Goal: Transaction & Acquisition: Purchase product/service

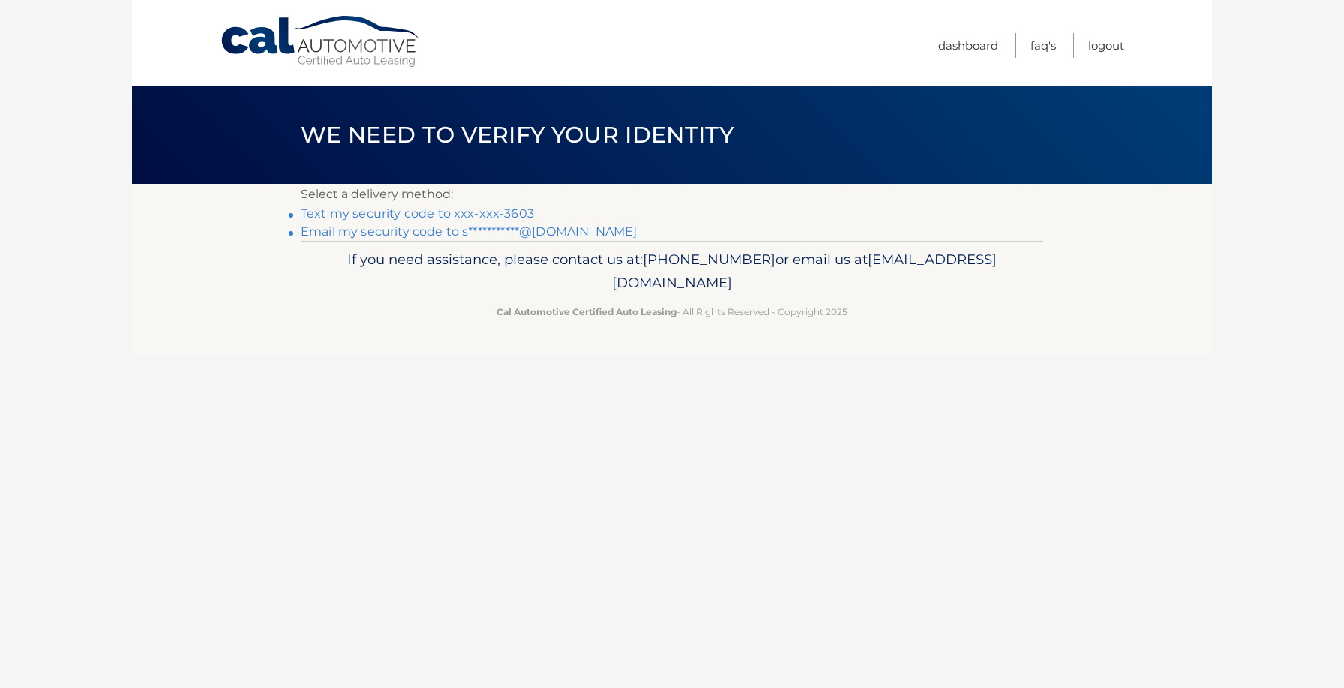
click at [449, 217] on link "Text my security code to xxx-xxx-3603" at bounding box center [417, 213] width 233 height 14
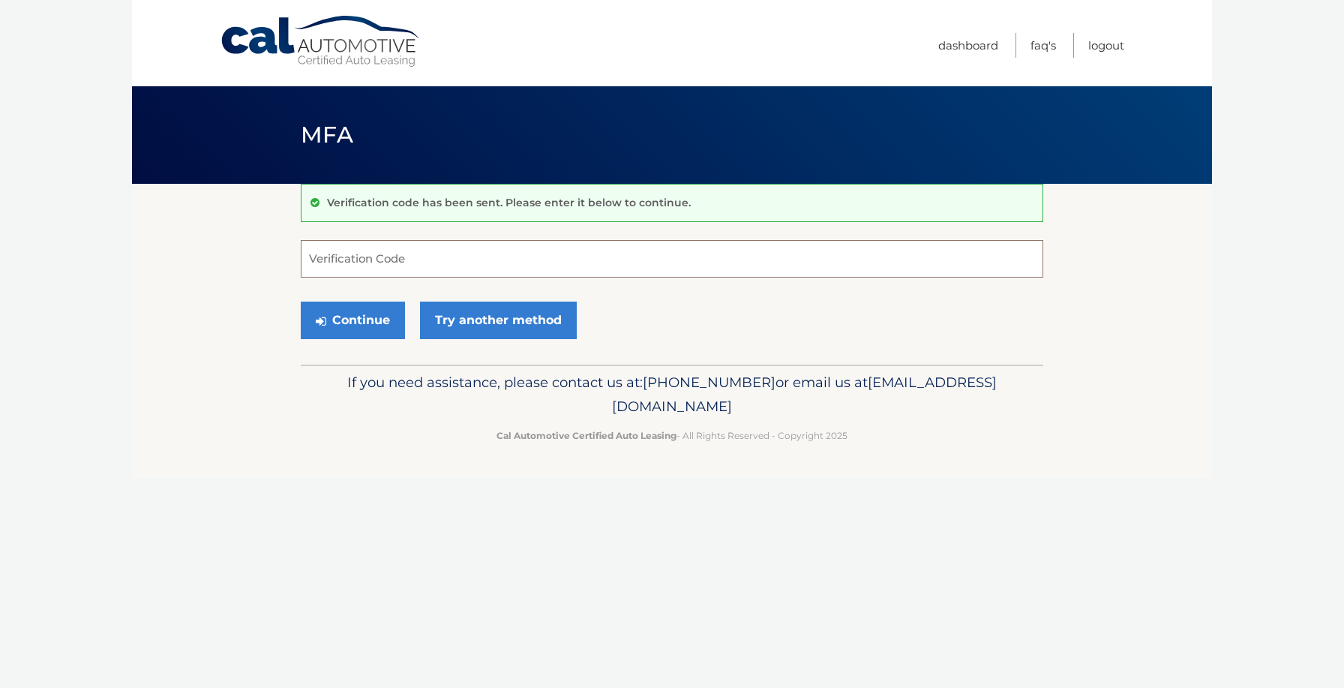
click at [402, 258] on input "Verification Code" at bounding box center [672, 259] width 743 height 38
type input "063963"
click at [378, 312] on button "Continue" at bounding box center [353, 321] width 104 height 38
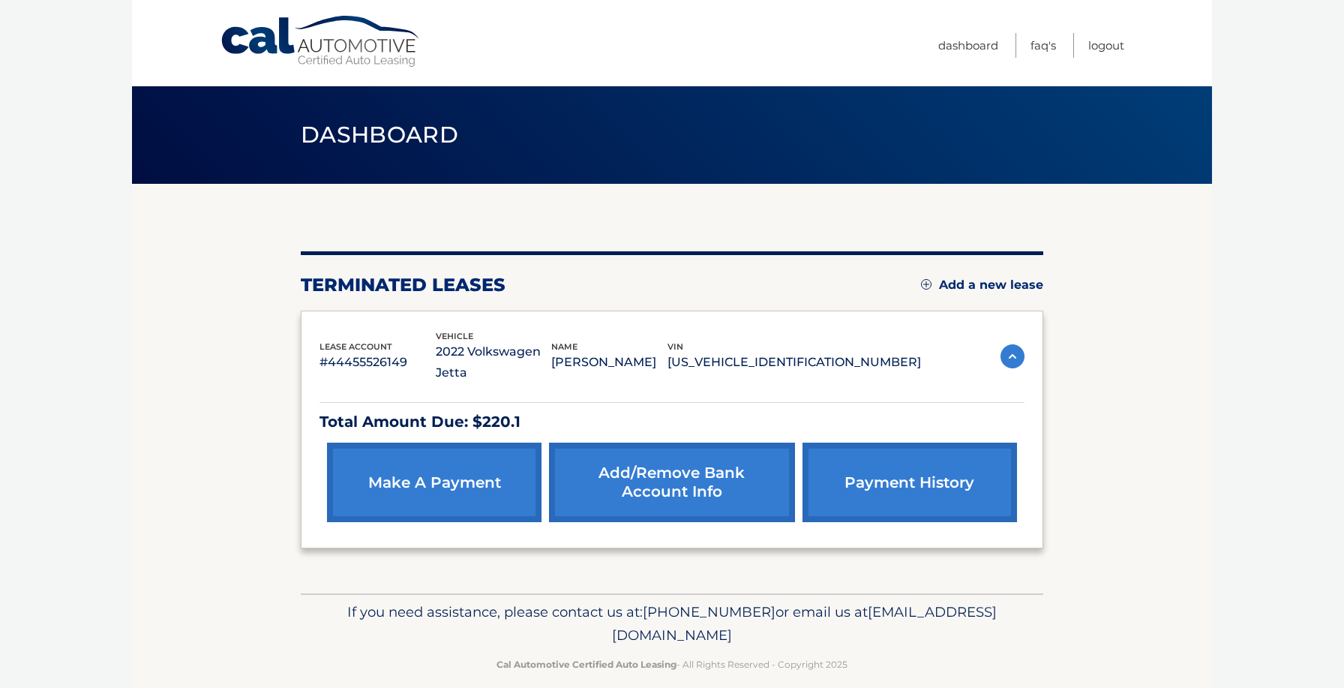
click at [422, 459] on link "make a payment" at bounding box center [434, 483] width 215 height 80
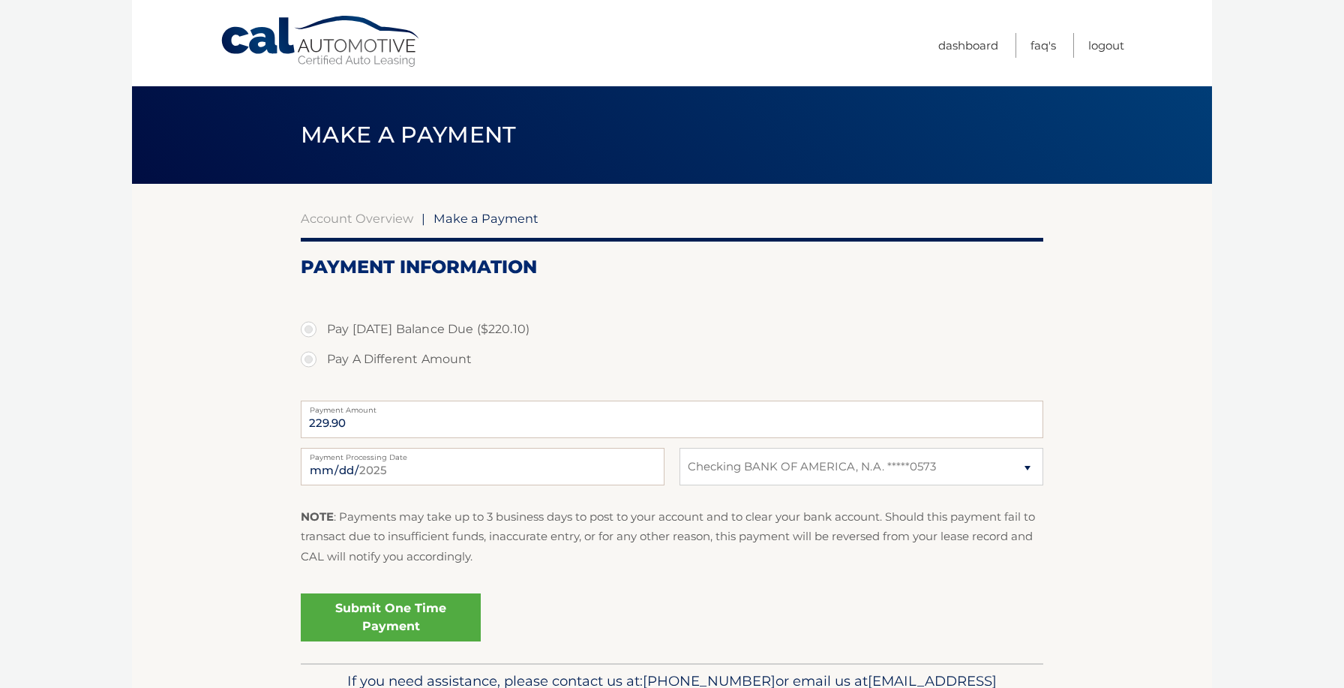
select select "MDFjM2EyNzItN2M4YS00NjRmLTk5ZWQtN2YwOWMxNTE2Mjhk"
click at [397, 613] on link "Submit One Time Payment" at bounding box center [391, 617] width 180 height 48
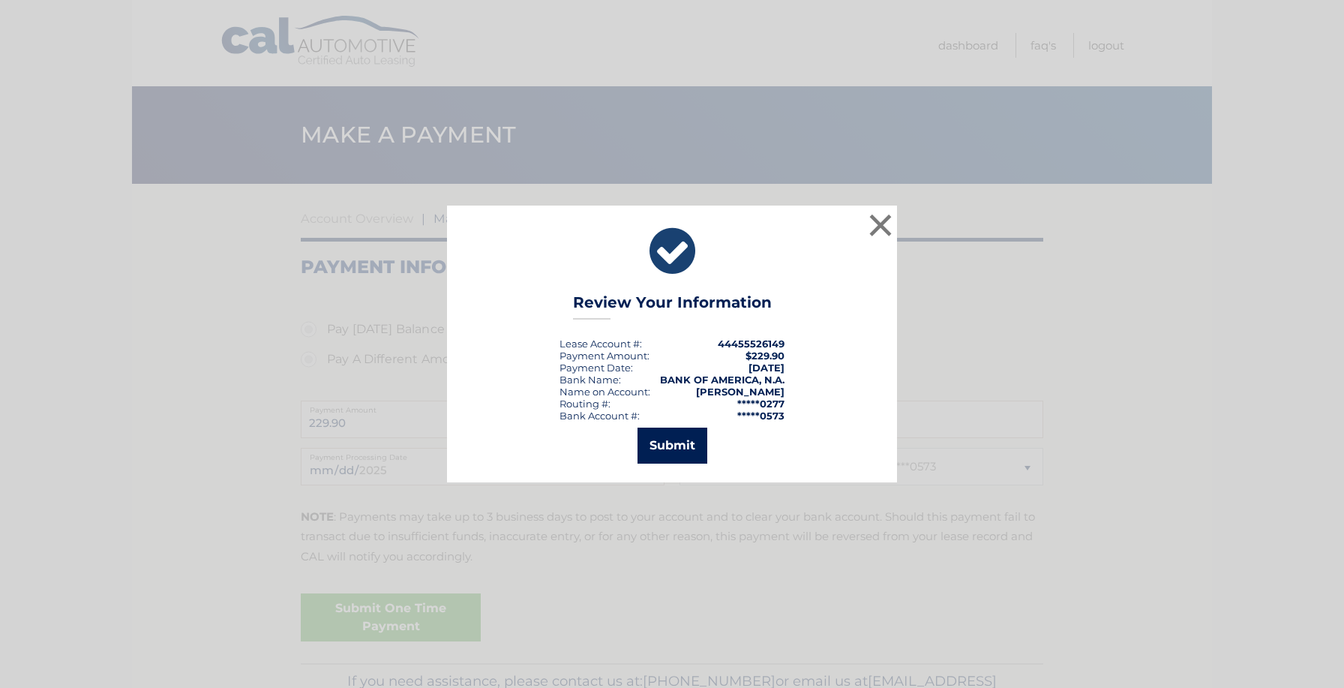
click at [694, 442] on button "Submit" at bounding box center [673, 446] width 70 height 36
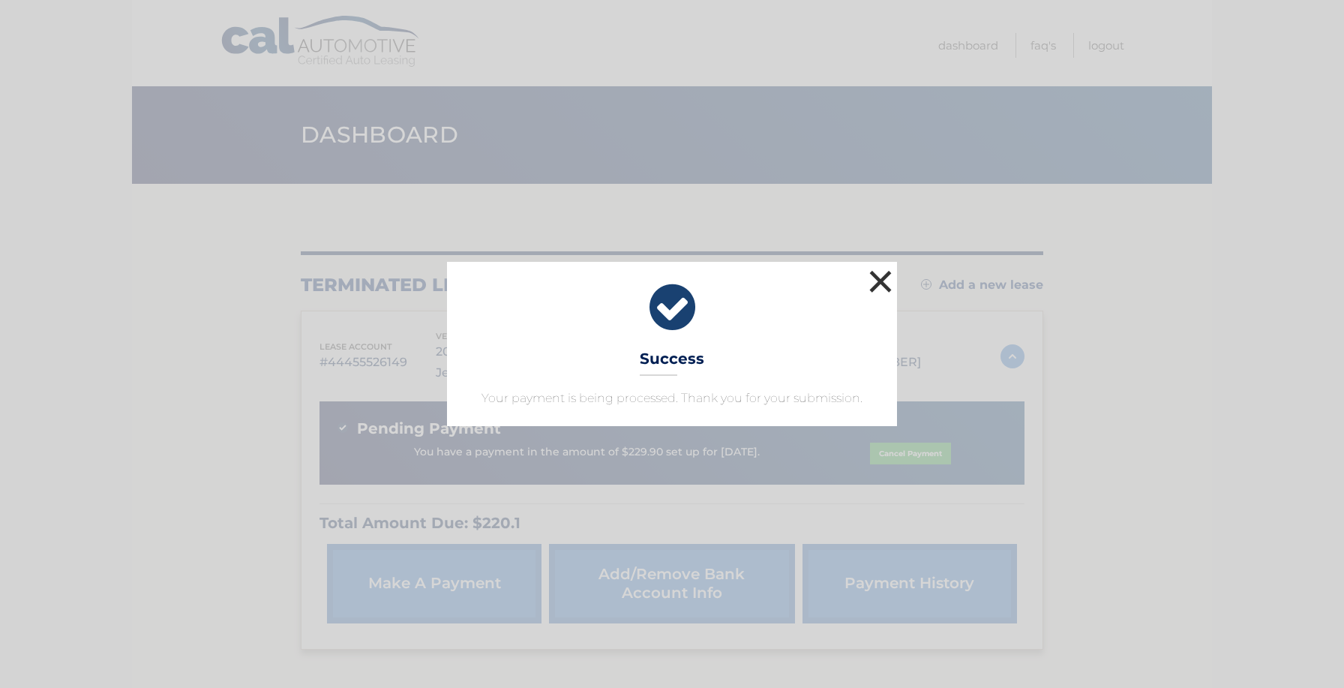
click at [872, 278] on button "×" at bounding box center [881, 281] width 30 height 30
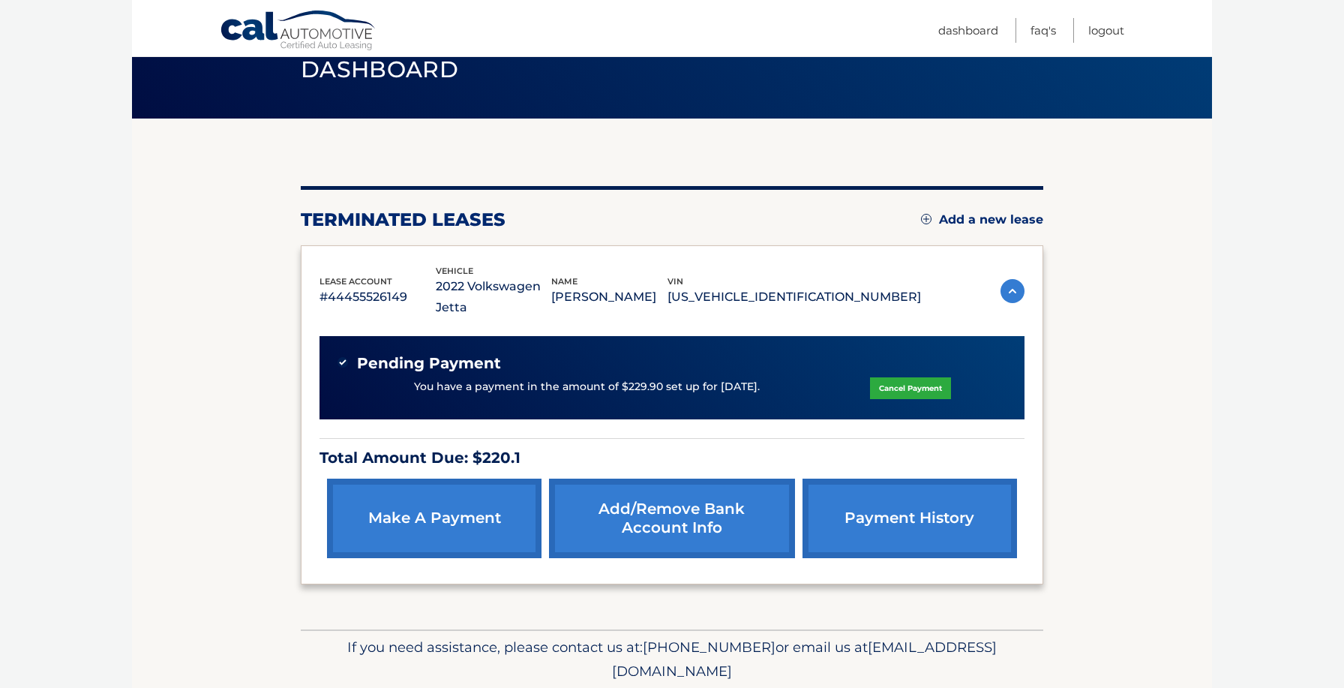
scroll to position [87, 0]
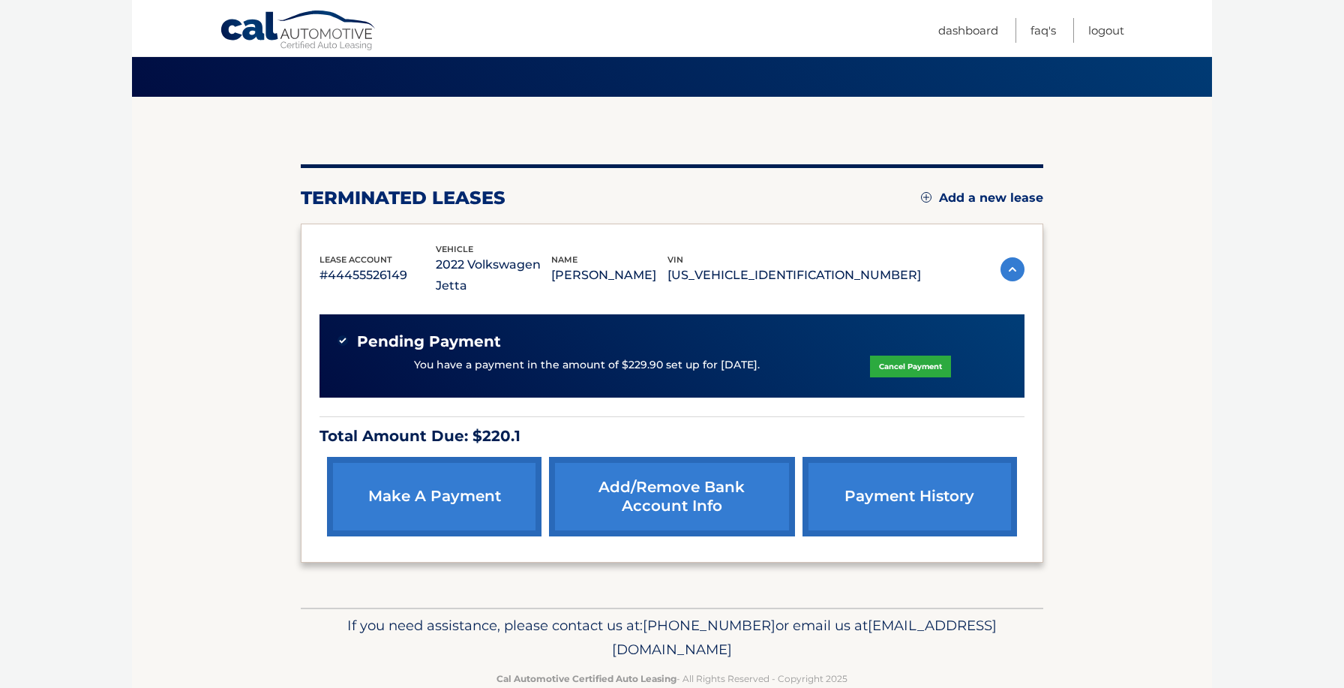
click at [921, 356] on link "Cancel Payment" at bounding box center [910, 367] width 81 height 22
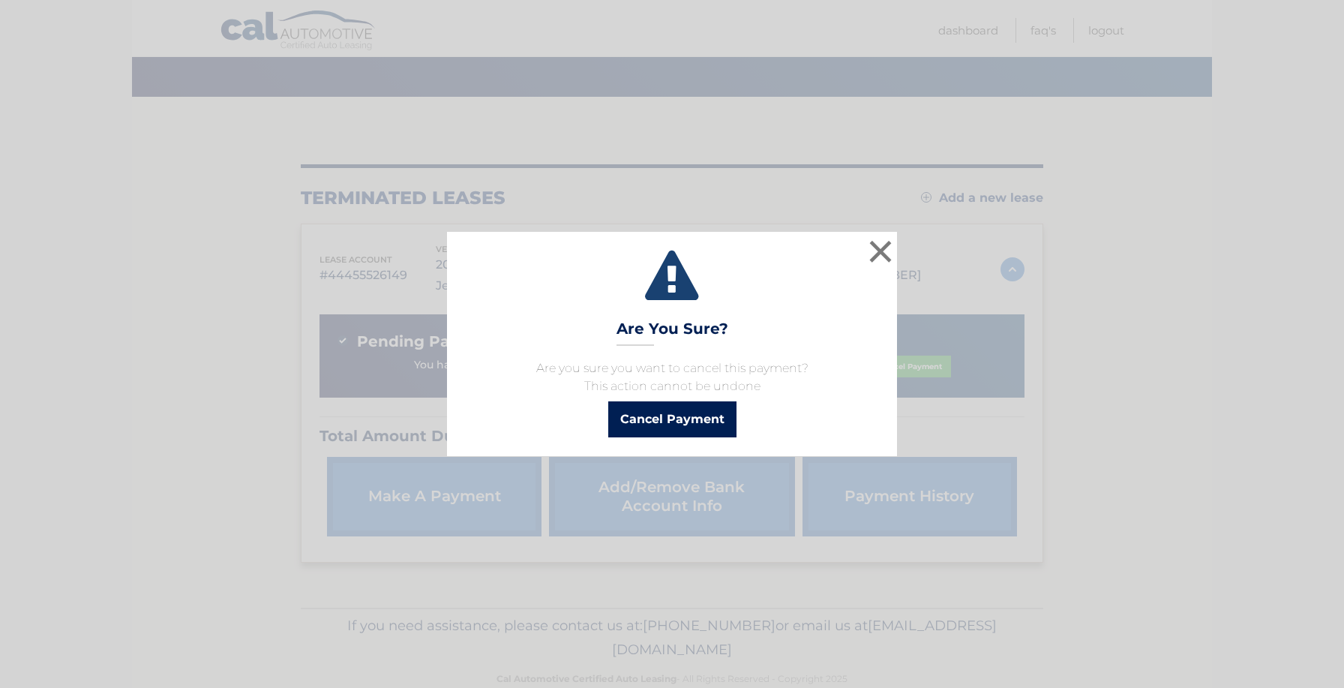
click at [671, 420] on button "Cancel Payment" at bounding box center [672, 419] width 128 height 36
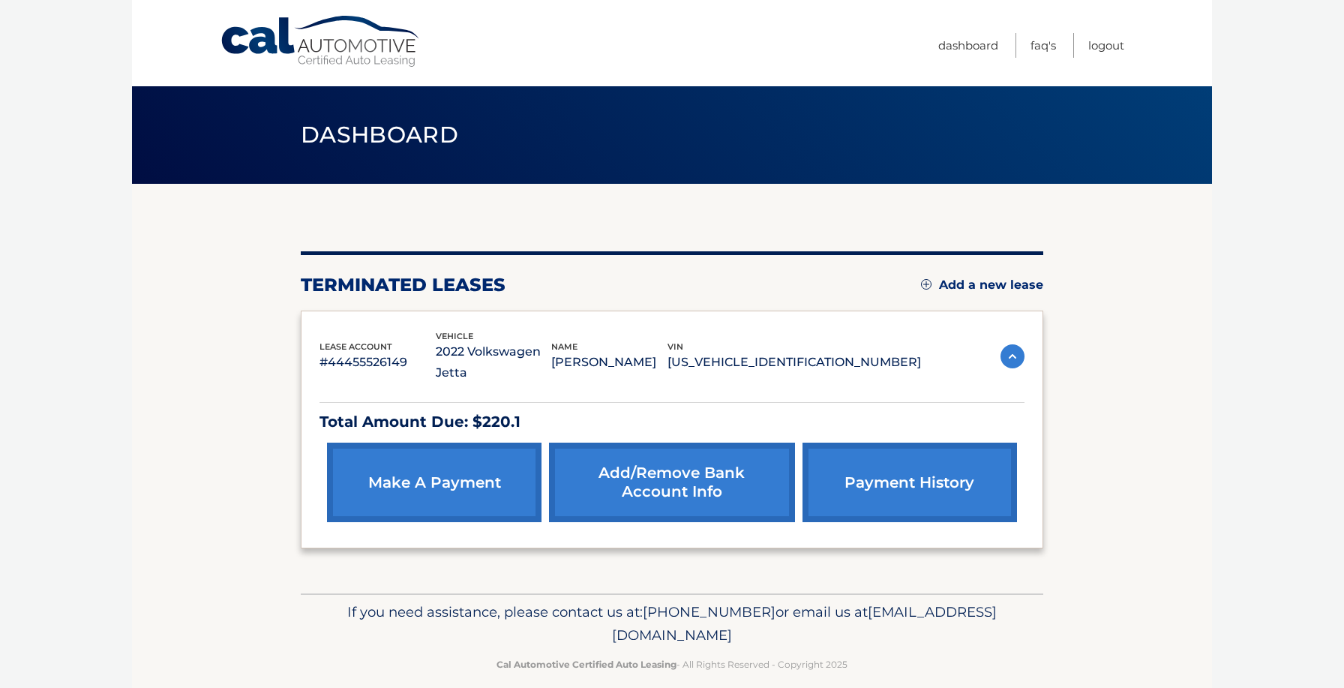
click at [471, 446] on link "make a payment" at bounding box center [434, 483] width 215 height 80
click at [395, 465] on link "make a payment" at bounding box center [434, 483] width 215 height 80
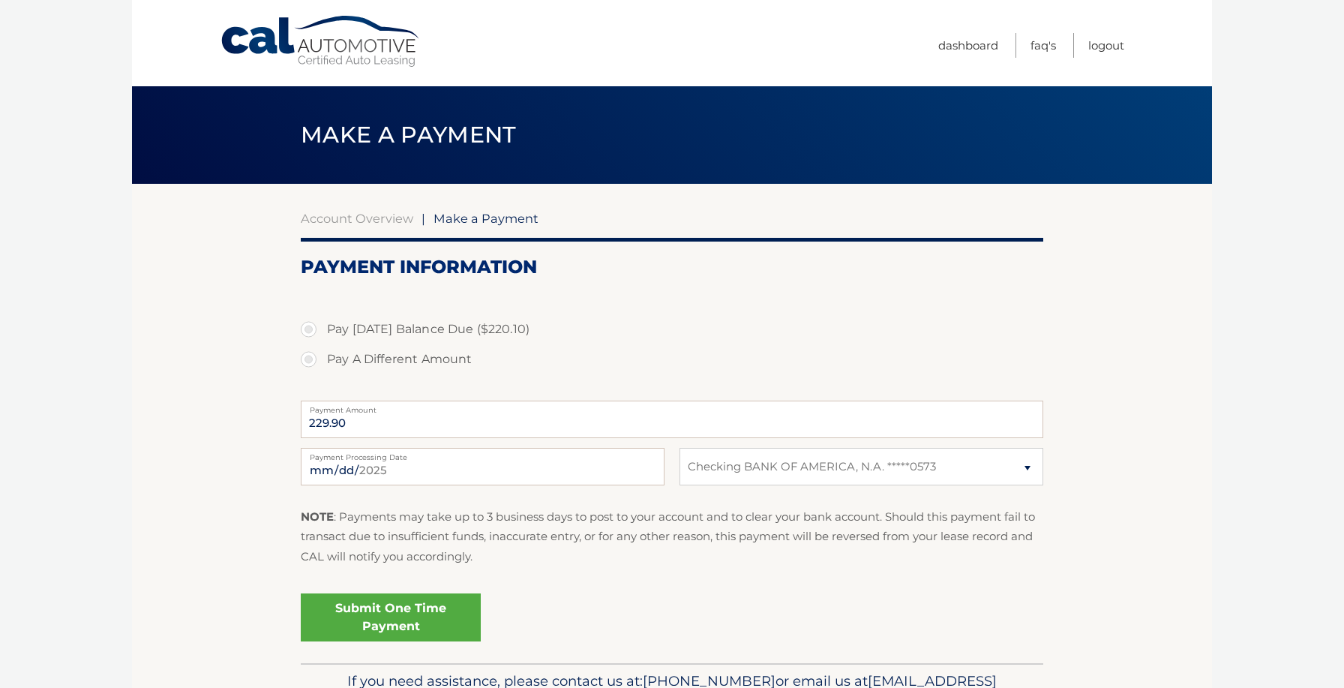
select select "MDFjM2EyNzItN2M4YS00NjRmLTk5ZWQtN2YwOWMxNTE2Mjhk"
click at [470, 460] on div "2025-09-01 Payment Processing Date" at bounding box center [483, 467] width 364 height 38
click at [354, 416] on input "229.90" at bounding box center [672, 420] width 743 height 38
select select "MDFjM2EyNzItN2M4YS00NjRmLTk5ZWQtN2YwOWMxNTE2Mjhk"
click at [356, 425] on input "229.90" at bounding box center [672, 420] width 743 height 38
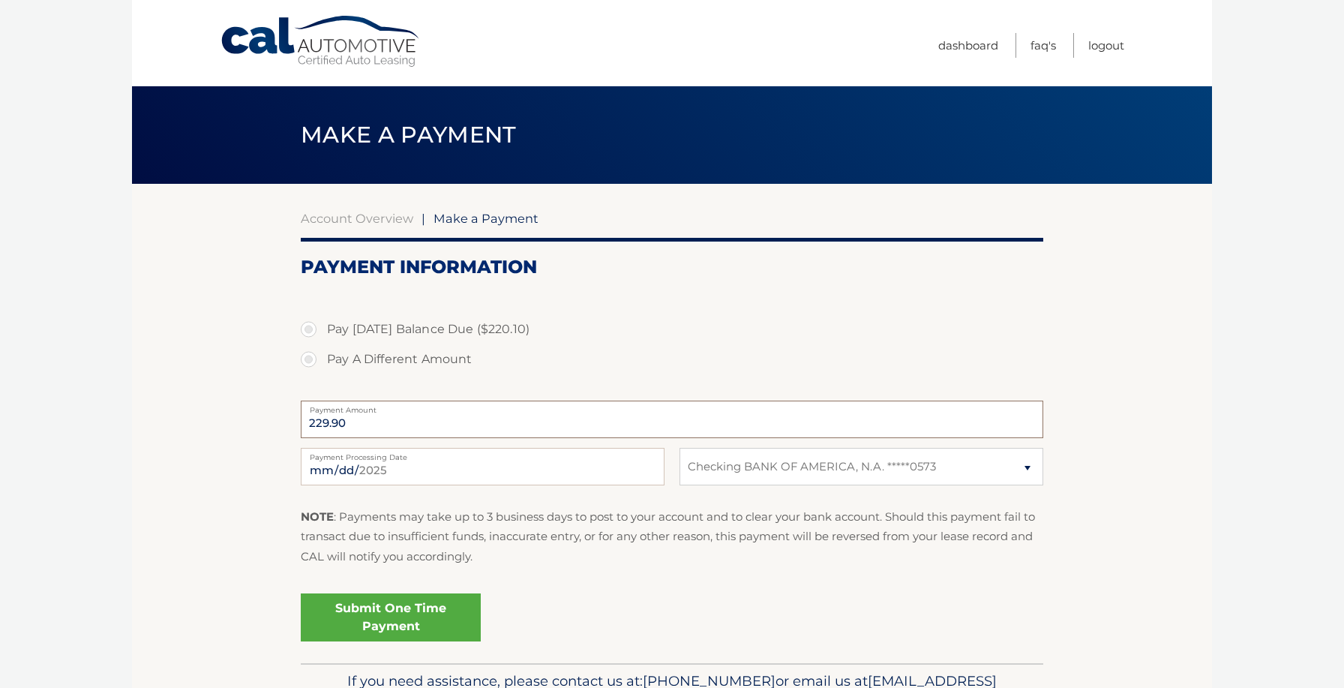
click at [329, 422] on input "229.90" at bounding box center [672, 420] width 743 height 38
click at [360, 425] on input "229.90" at bounding box center [672, 420] width 743 height 38
click at [311, 327] on label "Pay Today's Balance Due ($220.10)" at bounding box center [672, 329] width 743 height 30
click at [311, 327] on input "Pay Today's Balance Due ($220.10)" at bounding box center [314, 326] width 15 height 24
radio input "true"
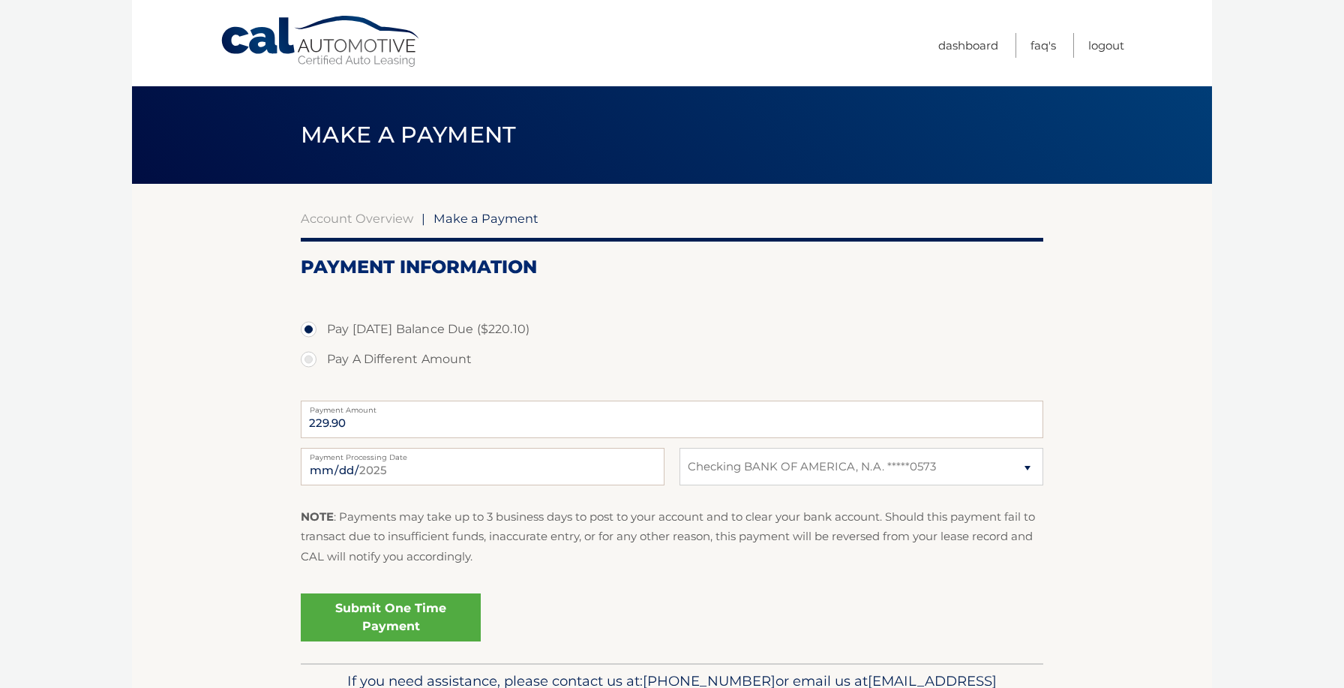
type input "220.10"
click at [423, 619] on link "Submit One Time Payment" at bounding box center [391, 617] width 180 height 48
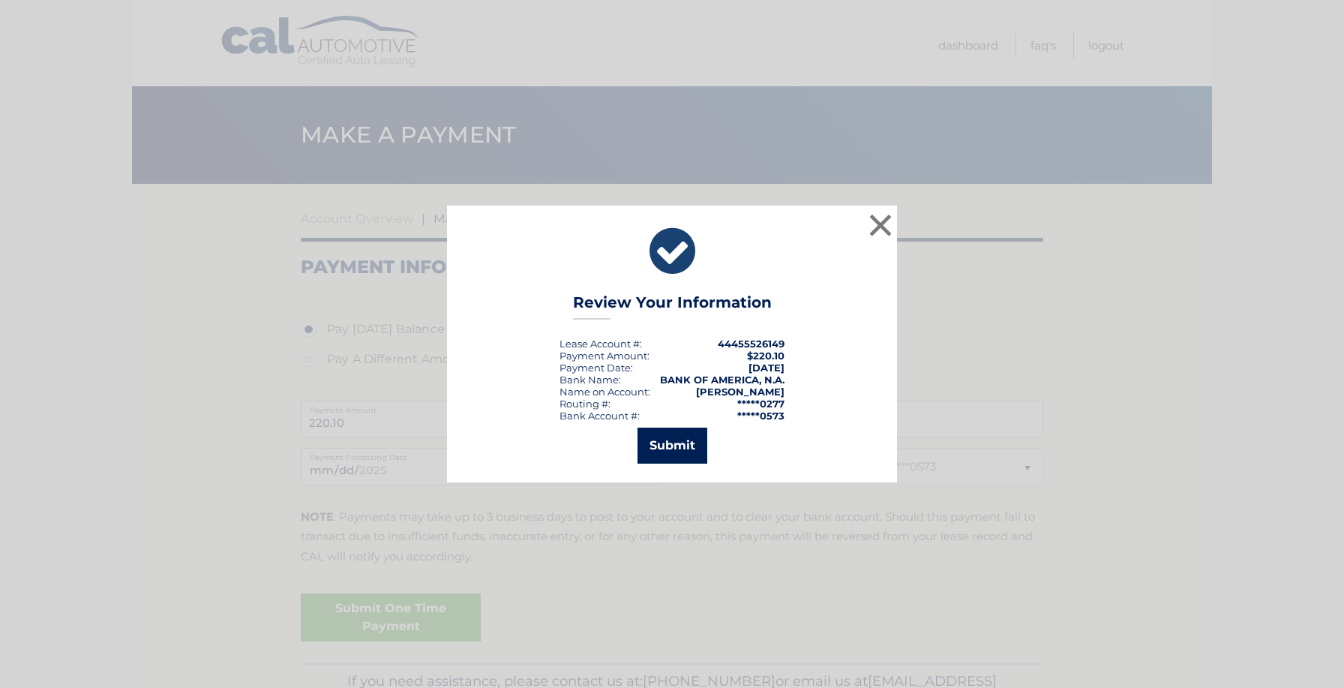
click at [674, 445] on button "Submit" at bounding box center [673, 446] width 70 height 36
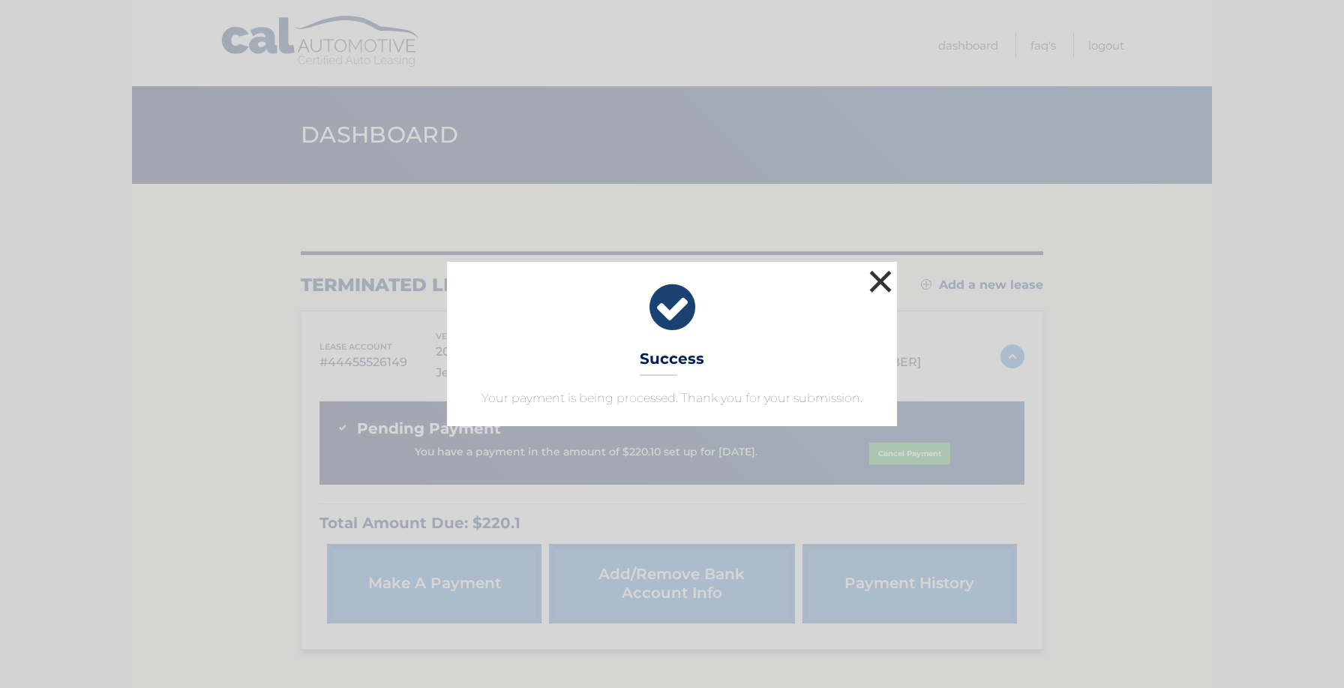
click at [882, 278] on button "×" at bounding box center [881, 281] width 30 height 30
